Goal: Task Accomplishment & Management: Use online tool/utility

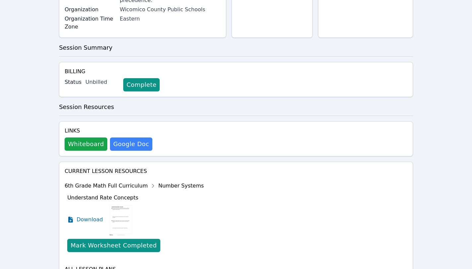
scroll to position [175, 0]
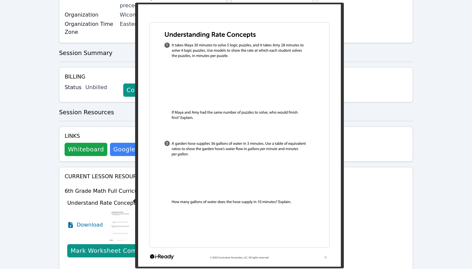
click at [121, 208] on img at bounding box center [120, 224] width 25 height 33
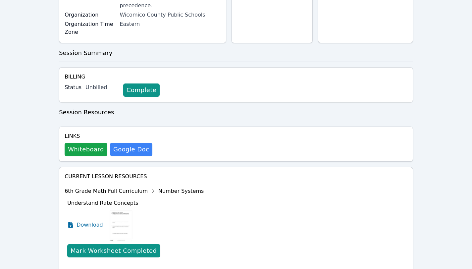
click at [112, 208] on img at bounding box center [120, 224] width 25 height 33
click at [91, 221] on span "Download" at bounding box center [90, 225] width 29 height 8
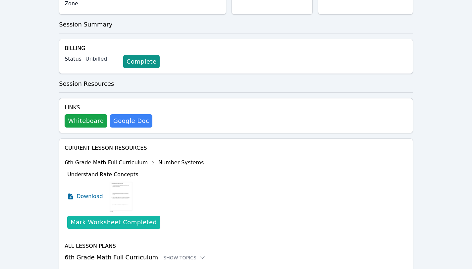
click at [121, 218] on div "Mark Worksheet Completed" at bounding box center [114, 222] width 86 height 9
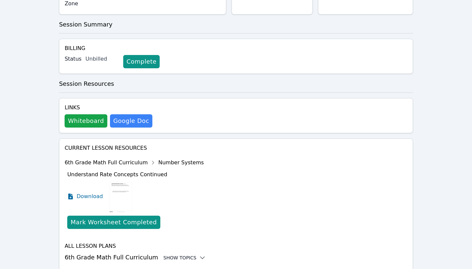
click at [179, 254] on div "Show Topics" at bounding box center [184, 257] width 42 height 7
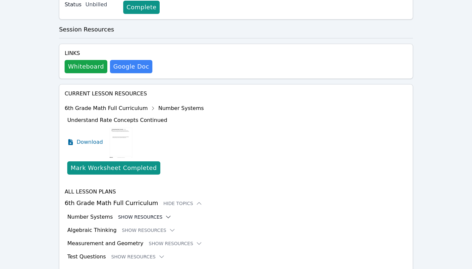
click at [126, 214] on button "Show Resources" at bounding box center [145, 217] width 54 height 7
click at [127, 214] on button "Show Resources" at bounding box center [145, 217] width 54 height 7
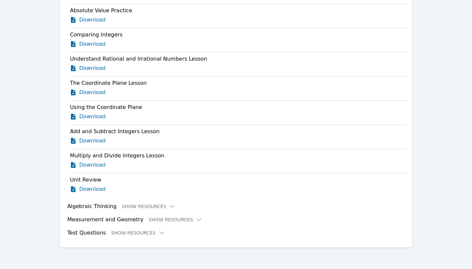
scroll to position [2116, 0]
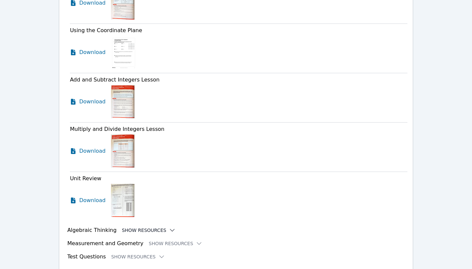
click at [139, 227] on button "Show Resources" at bounding box center [149, 230] width 54 height 7
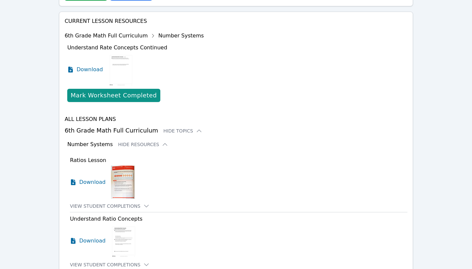
scroll to position [329, 0]
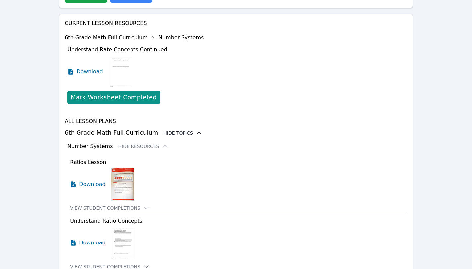
click at [196, 129] on icon at bounding box center [199, 132] width 7 height 7
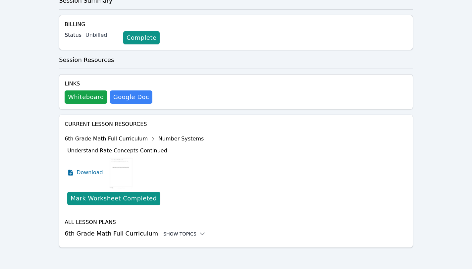
scroll to position [204, 0]
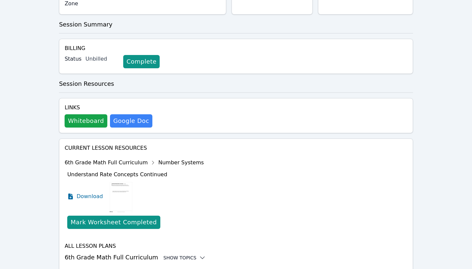
click at [173, 254] on div "Show Topics" at bounding box center [184, 257] width 42 height 7
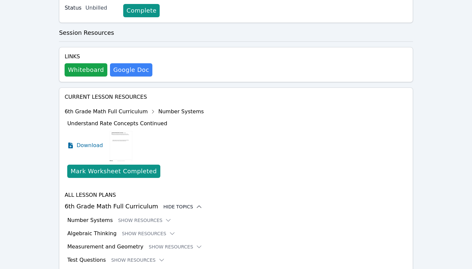
scroll to position [258, 0]
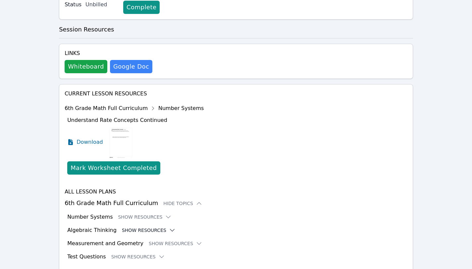
click at [137, 227] on button "Show Resources" at bounding box center [149, 230] width 54 height 7
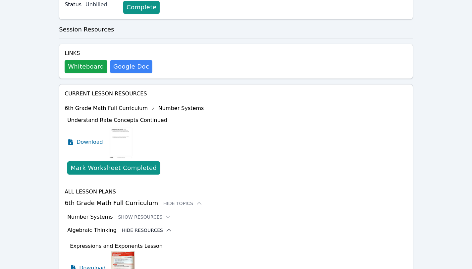
click at [137, 227] on button "Hide Resources" at bounding box center [147, 230] width 50 height 7
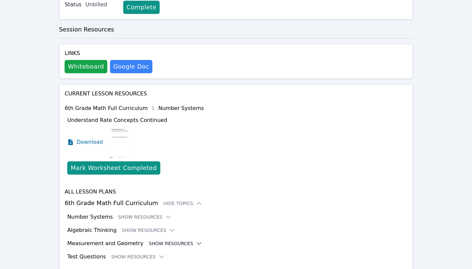
click at [157, 240] on button "Show Resources" at bounding box center [176, 243] width 54 height 7
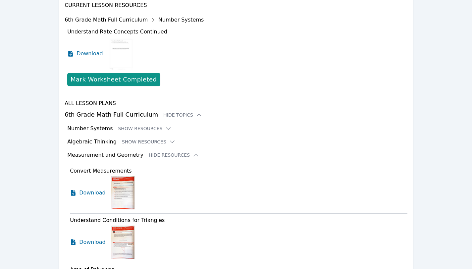
scroll to position [344, 0]
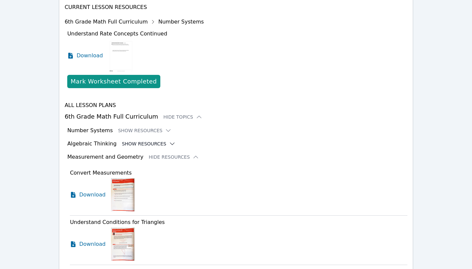
click at [143, 140] on button "Show Resources" at bounding box center [149, 143] width 54 height 7
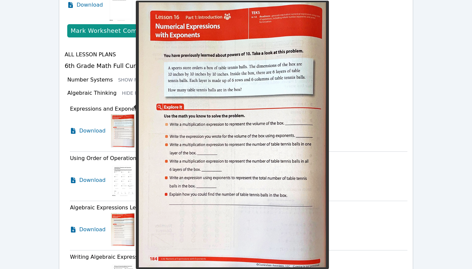
scroll to position [393, 0]
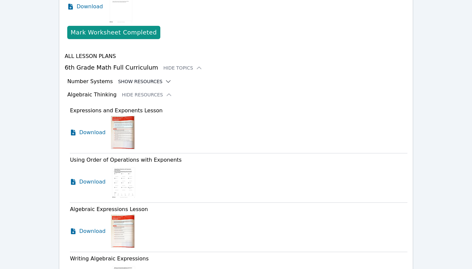
click at [131, 78] on button "Show Resources" at bounding box center [145, 81] width 54 height 7
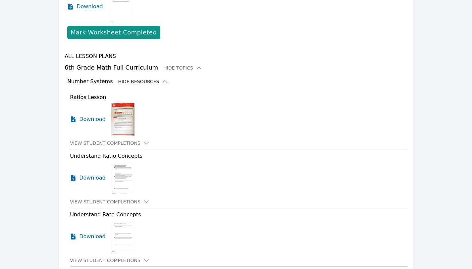
click at [128, 78] on button "Hide Resources" at bounding box center [143, 81] width 50 height 7
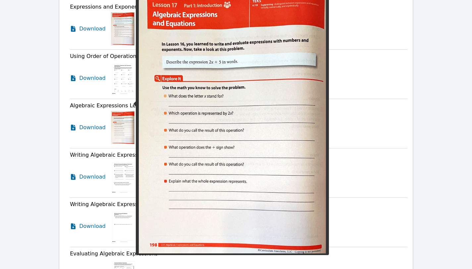
scroll to position [483, 0]
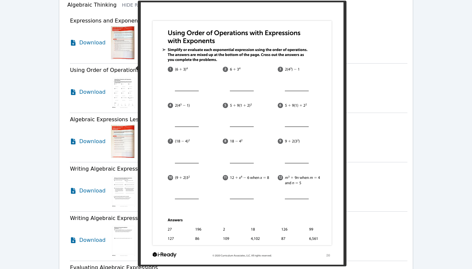
click at [124, 76] on img at bounding box center [123, 92] width 25 height 33
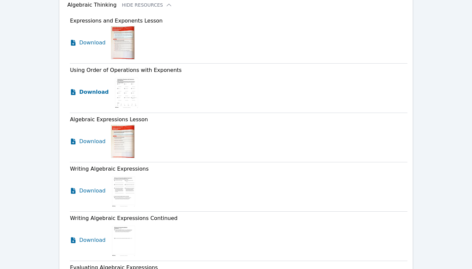
click at [98, 88] on span "Download" at bounding box center [93, 92] width 29 height 8
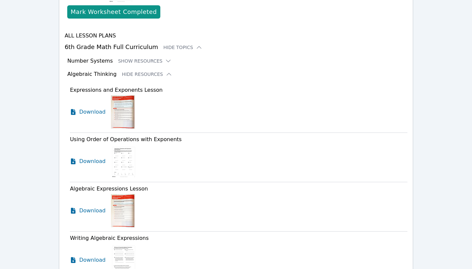
scroll to position [413, 0]
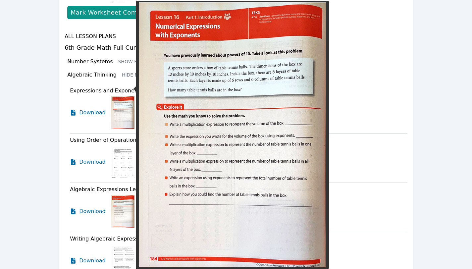
click at [128, 96] on img at bounding box center [123, 112] width 24 height 33
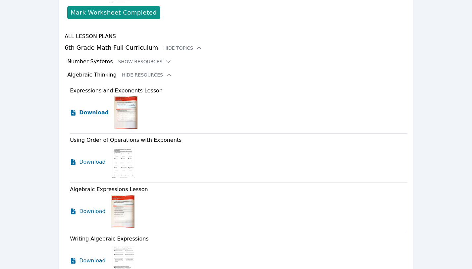
click at [100, 109] on span "Download" at bounding box center [93, 113] width 29 height 8
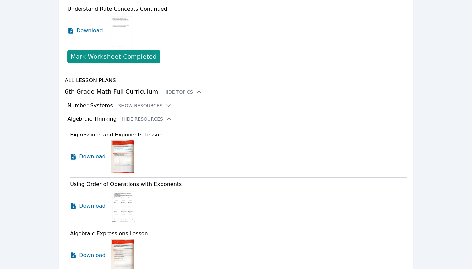
scroll to position [371, 0]
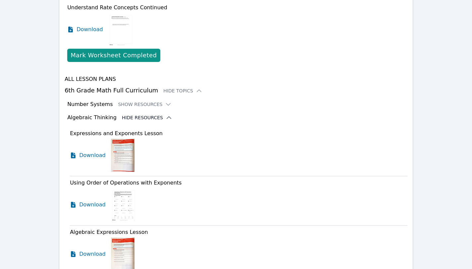
click at [166, 114] on icon at bounding box center [169, 117] width 7 height 7
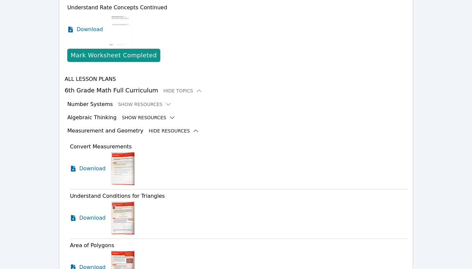
click at [192, 127] on icon at bounding box center [195, 130] width 7 height 7
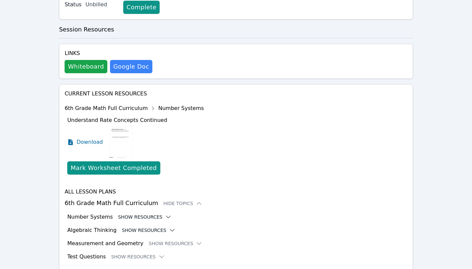
click at [158, 214] on button "Show Resources" at bounding box center [145, 217] width 54 height 7
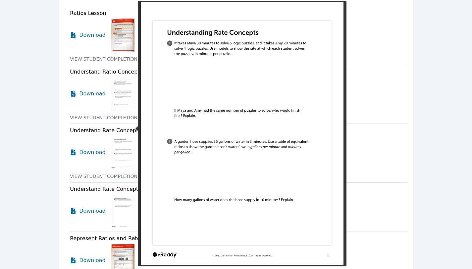
scroll to position [479, 0]
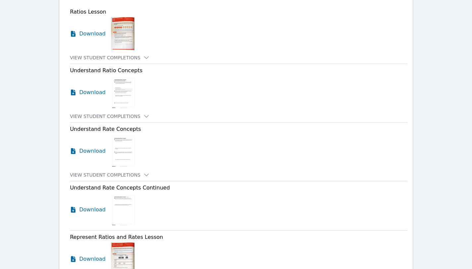
click at [121, 193] on img at bounding box center [123, 209] width 25 height 33
click at [93, 88] on span "Download" at bounding box center [93, 92] width 29 height 8
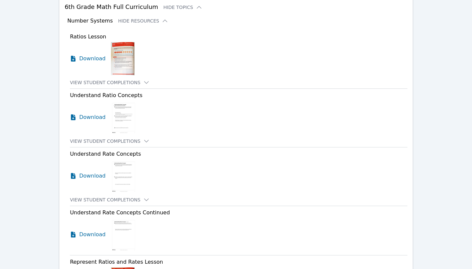
scroll to position [458, 0]
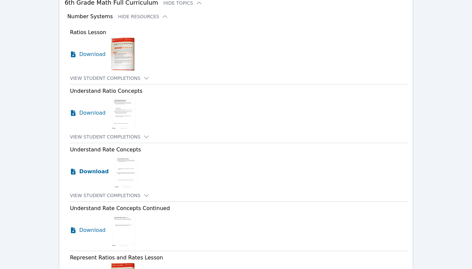
click at [96, 168] on span "Download" at bounding box center [93, 172] width 29 height 8
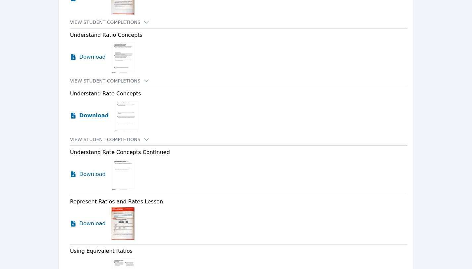
scroll to position [515, 0]
click at [90, 170] on span "Download" at bounding box center [93, 174] width 29 height 8
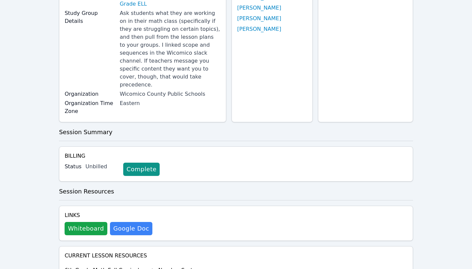
scroll to position [104, 0]
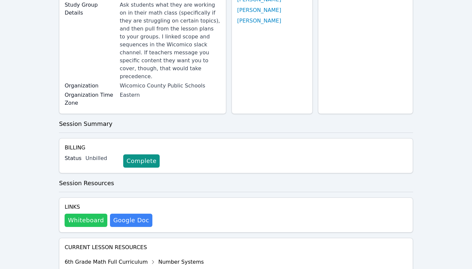
click at [93, 214] on button "Whiteboard" at bounding box center [86, 220] width 43 height 13
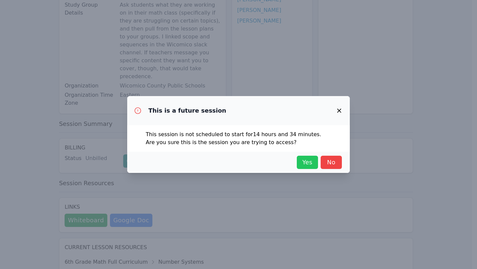
click at [310, 159] on span "Yes" at bounding box center [307, 162] width 15 height 9
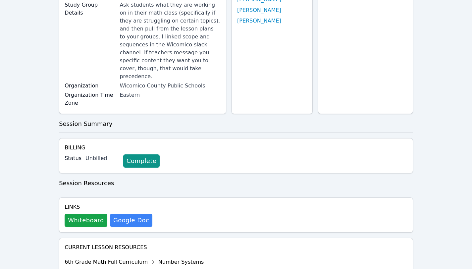
scroll to position [0, 0]
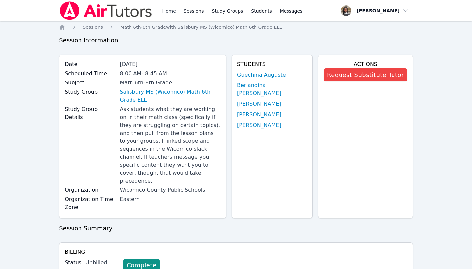
click at [168, 12] on link "Home" at bounding box center [169, 10] width 16 height 21
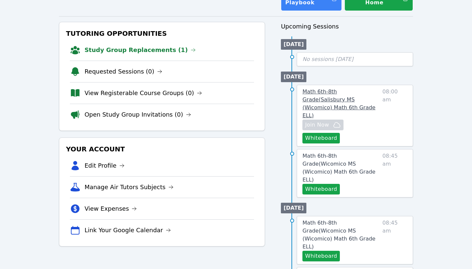
scroll to position [61, 0]
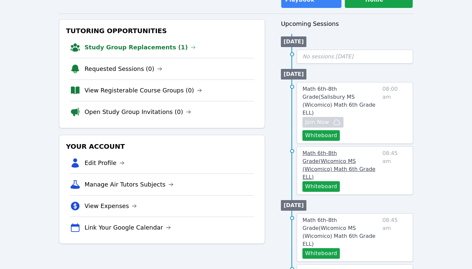
click at [353, 150] on span "Math 6th-8th Grade ( Wicomico MS (Wicomico) Math 6th Grade ELL )" at bounding box center [338, 165] width 73 height 30
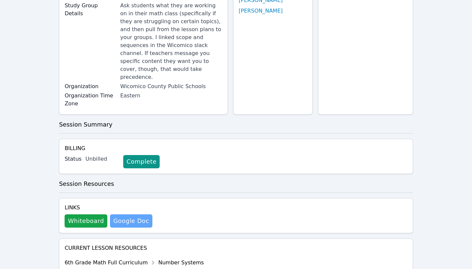
scroll to position [105, 0]
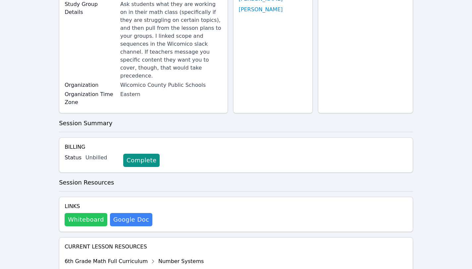
click at [75, 213] on button "Whiteboard" at bounding box center [86, 219] width 43 height 13
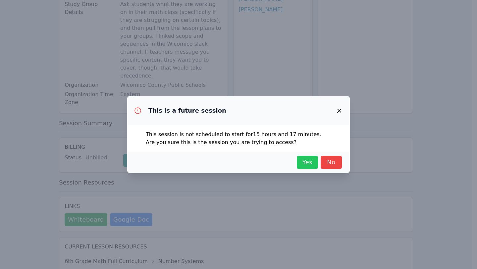
click at [308, 162] on span "Yes" at bounding box center [307, 162] width 15 height 9
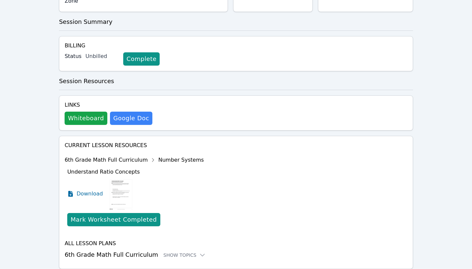
scroll to position [204, 0]
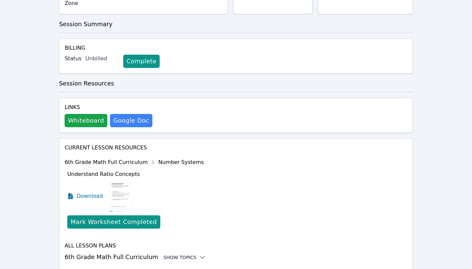
click at [169, 254] on div "Show Topics" at bounding box center [184, 257] width 42 height 7
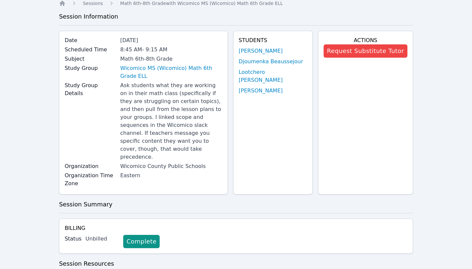
scroll to position [0, 0]
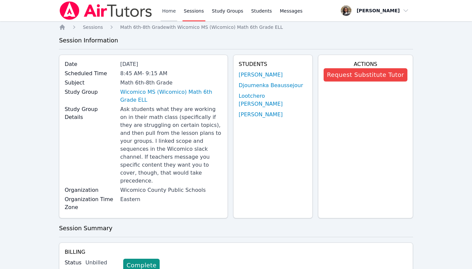
click at [167, 12] on link "Home" at bounding box center [169, 10] width 16 height 21
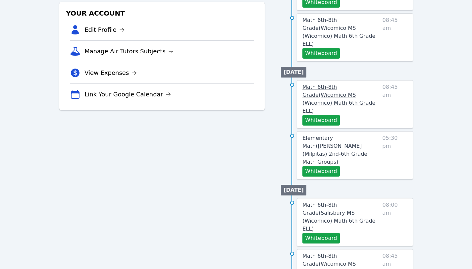
scroll to position [195, 0]
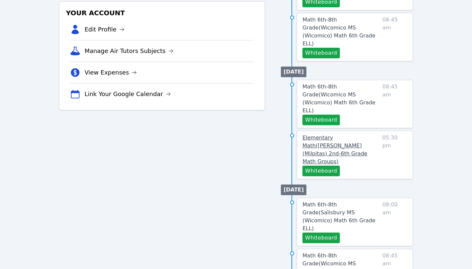
click at [346, 134] on span "Elementary Math ( [PERSON_NAME] (Milpitas) 2nd-6th Grade Math Groups )" at bounding box center [334, 149] width 65 height 30
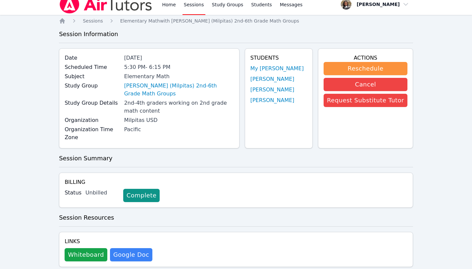
scroll to position [6, 0]
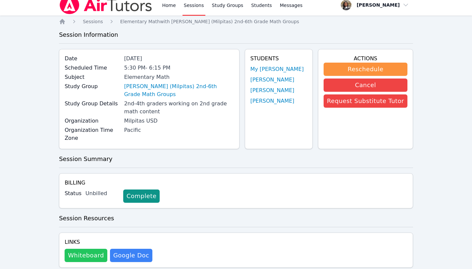
click at [94, 249] on button "Whiteboard" at bounding box center [86, 255] width 43 height 13
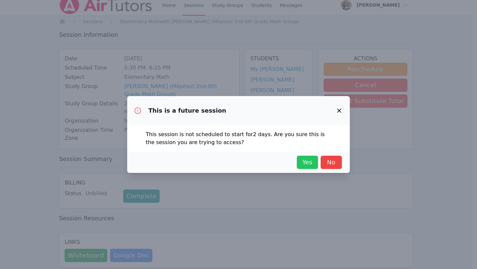
click at [311, 164] on span "Yes" at bounding box center [307, 162] width 15 height 9
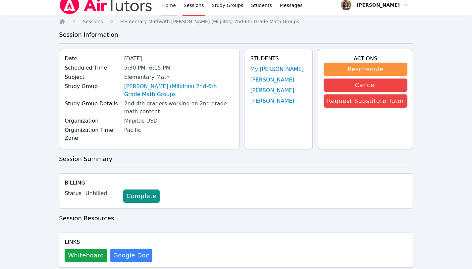
click at [170, 6] on link "Home" at bounding box center [169, 4] width 16 height 21
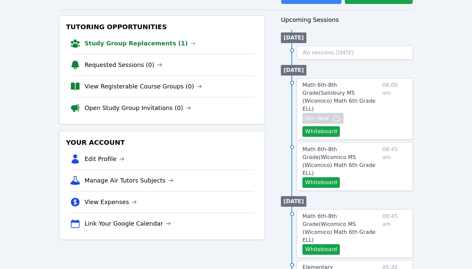
scroll to position [67, 0]
